Goal: Information Seeking & Learning: Understand process/instructions

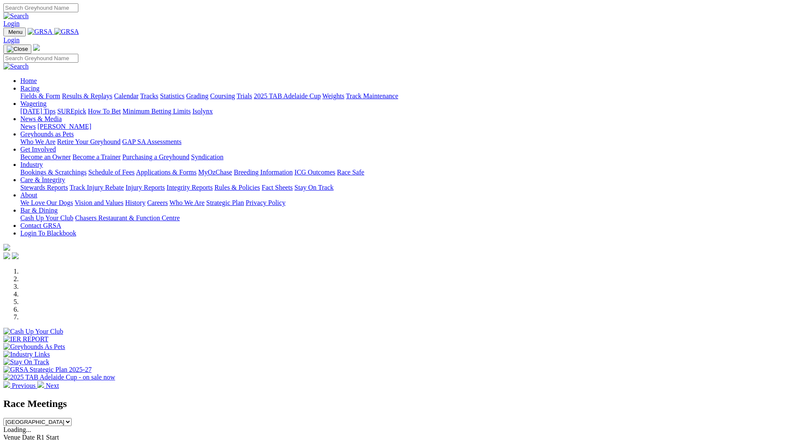
click at [43, 161] on link "Industry" at bounding box center [31, 164] width 22 height 7
click at [65, 176] on link "Care & Integrity" at bounding box center [42, 179] width 45 height 7
click at [260, 184] on link "Rules & Policies" at bounding box center [237, 187] width 46 height 7
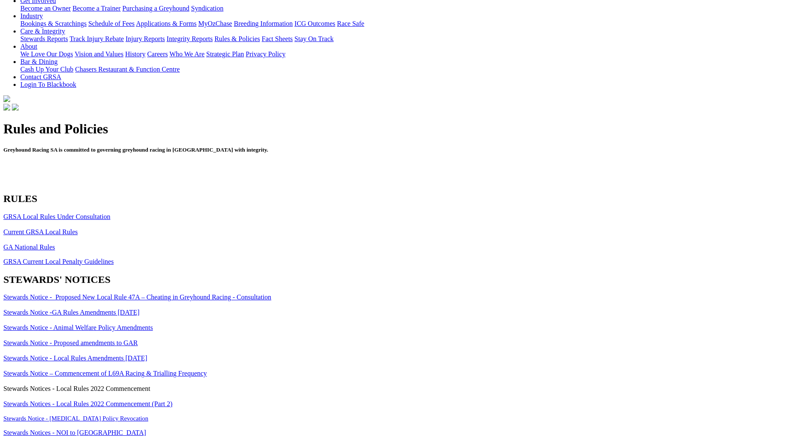
scroll to position [127, 0]
